Goal: Information Seeking & Learning: Find specific fact

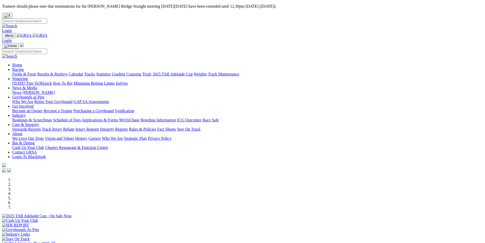
click at [24, 67] on link "Racing" at bounding box center [17, 69] width 11 height 4
click at [68, 72] on link "Results & Replays" at bounding box center [52, 74] width 30 height 4
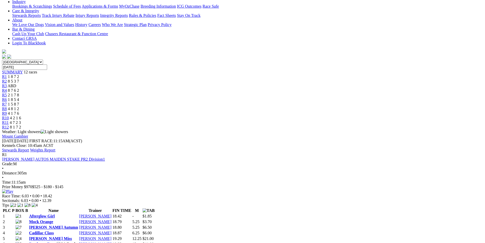
scroll to position [178, 0]
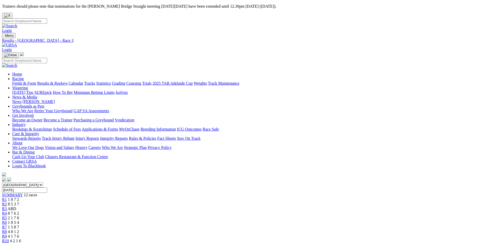
drag, startPoint x: 136, startPoint y: 153, endPoint x: 157, endPoint y: 155, distance: 22.0
drag, startPoint x: 131, startPoint y: 153, endPoint x: 123, endPoint y: 153, distance: 8.9
